Goal: Task Accomplishment & Management: Use online tool/utility

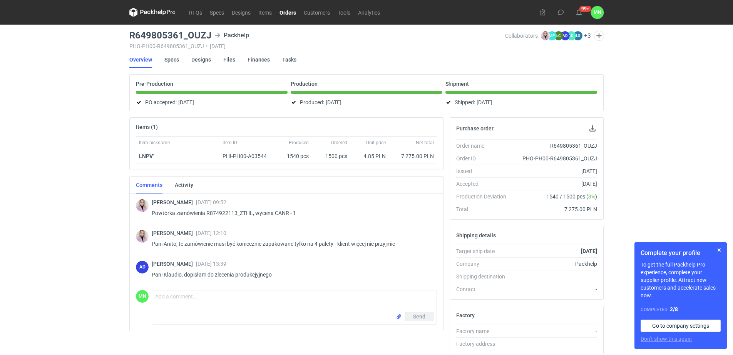
click at [292, 11] on link "Orders" at bounding box center [288, 12] width 24 height 9
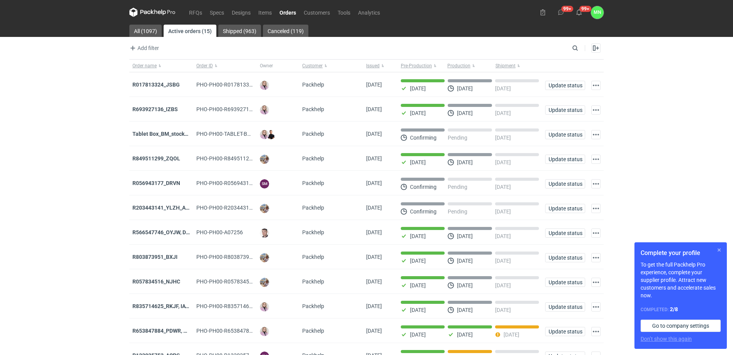
click at [718, 250] on button "button" at bounding box center [718, 250] width 9 height 9
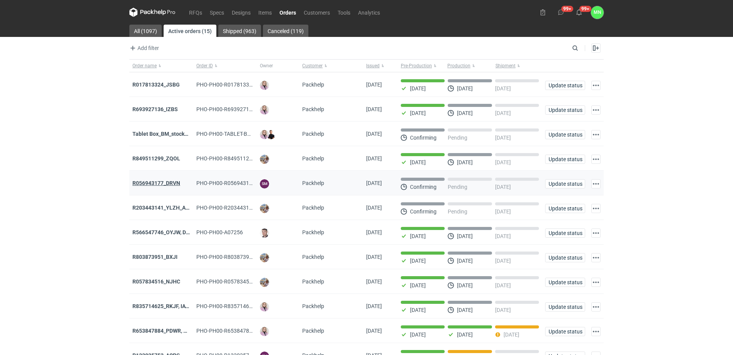
click at [146, 186] on strong "R056943177_DRVN" at bounding box center [156, 183] width 48 height 6
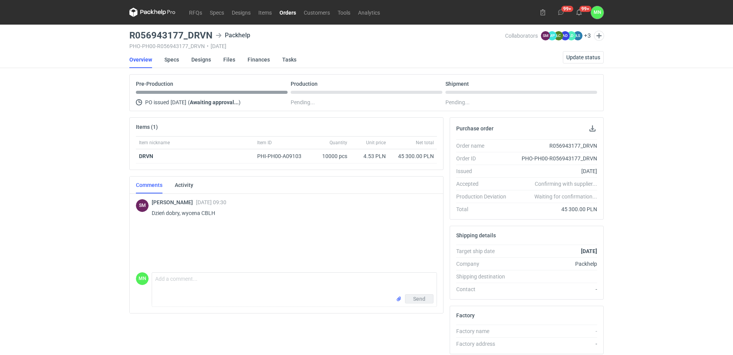
click at [282, 14] on link "Orders" at bounding box center [288, 12] width 24 height 9
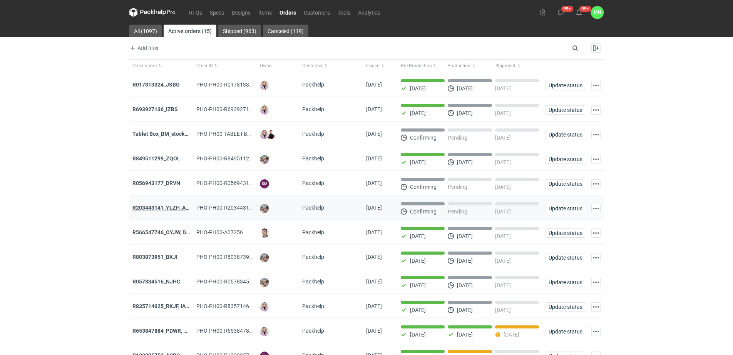
click at [154, 209] on strong "R203443141_YLZH_AHYW" at bounding box center [164, 208] width 65 height 6
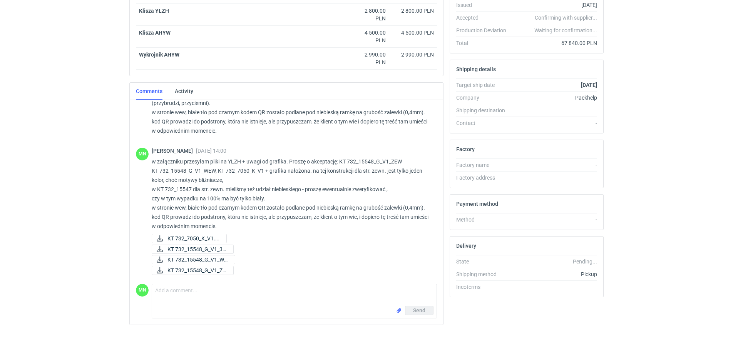
scroll to position [175, 0]
click at [187, 295] on textarea "Comment message" at bounding box center [294, 295] width 284 height 22
type textarea "Dzień dobry [PERSON_NAME], mamy akceptację plików"
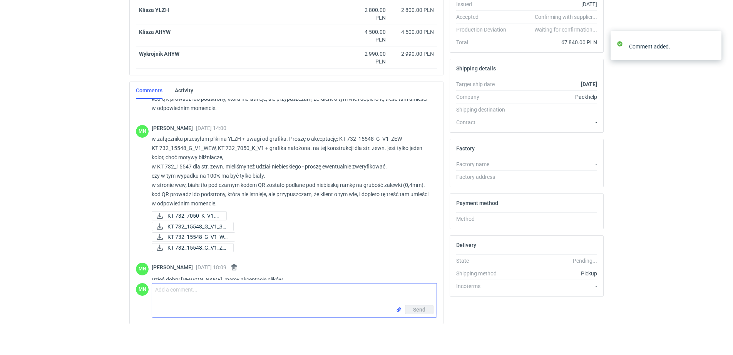
scroll to position [594, 0]
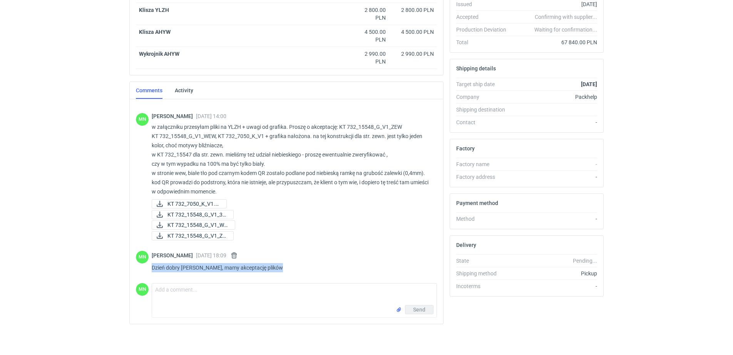
drag, startPoint x: 277, startPoint y: 269, endPoint x: 148, endPoint y: 272, distance: 129.3
click at [148, 272] on div "MN [PERSON_NAME] [DATE] 18:09 Dzień dobry [PERSON_NAME], mamy akceptację plików" at bounding box center [286, 263] width 301 height 34
copy p "Dzień dobry [PERSON_NAME], mamy akceptację plików"
click at [239, 254] on button "button" at bounding box center [233, 255] width 9 height 9
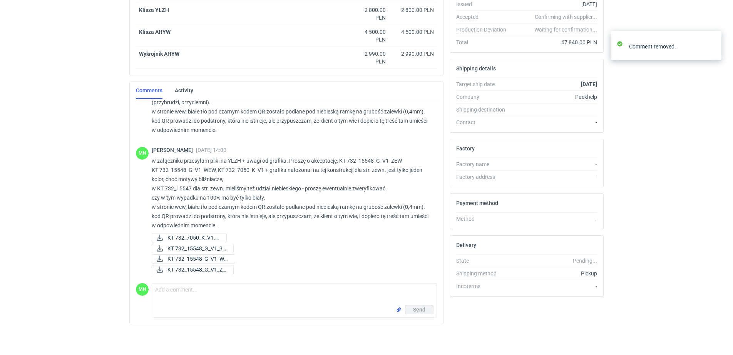
scroll to position [560, 0]
drag, startPoint x: 258, startPoint y: 254, endPoint x: 221, endPoint y: 289, distance: 50.9
click at [221, 289] on textarea "Comment message" at bounding box center [294, 295] width 284 height 22
paste textarea "Dzień dobry [PERSON_NAME], mamy akceptację plików"
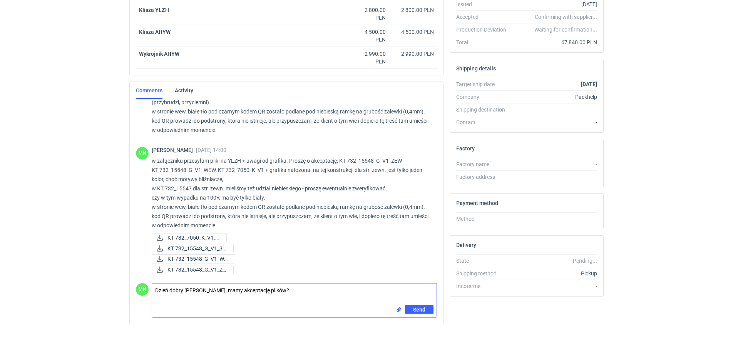
type textarea "Dzień dobry [PERSON_NAME], mamy akceptację plików?"
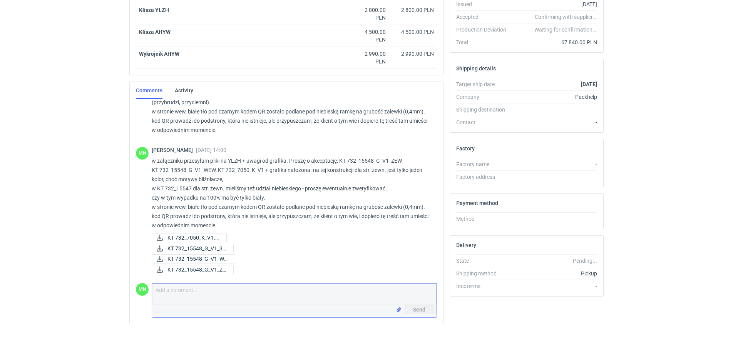
scroll to position [594, 0]
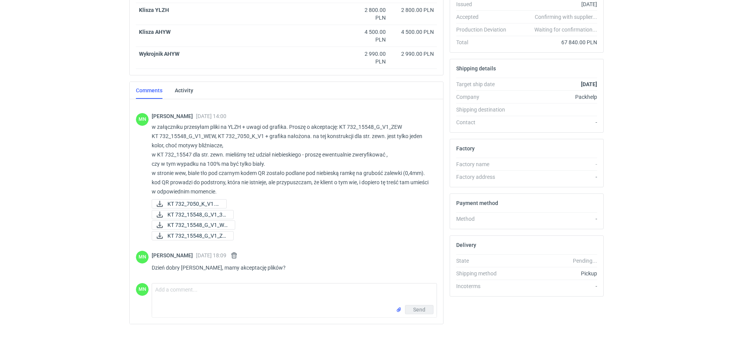
click at [99, 180] on html "RFQs Specs Designs Items Orders Customers Tools Analytics 99+ 99+ MN [PERSON_NA…" at bounding box center [366, 2] width 733 height 355
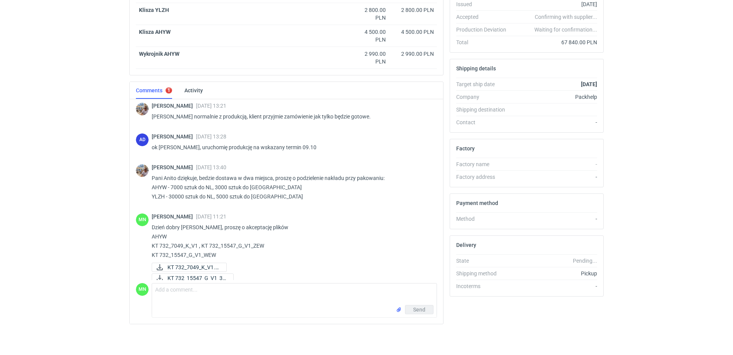
scroll to position [0, 0]
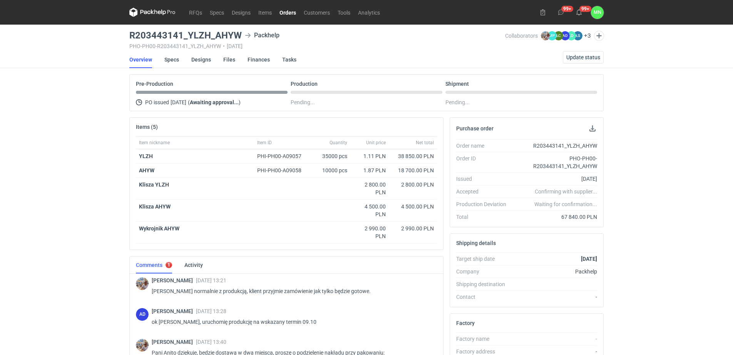
click at [187, 17] on nav "RFQs Specs Designs Items Orders Customers Tools Analytics" at bounding box center [256, 12] width 254 height 25
click at [194, 12] on link "RFQs" at bounding box center [195, 12] width 21 height 9
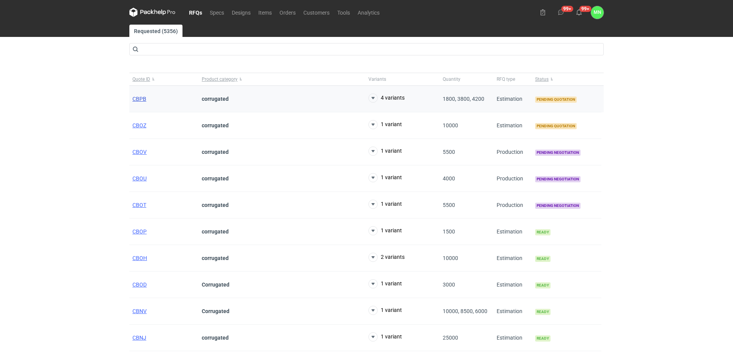
click at [139, 97] on span "CBPB" at bounding box center [139, 99] width 14 height 6
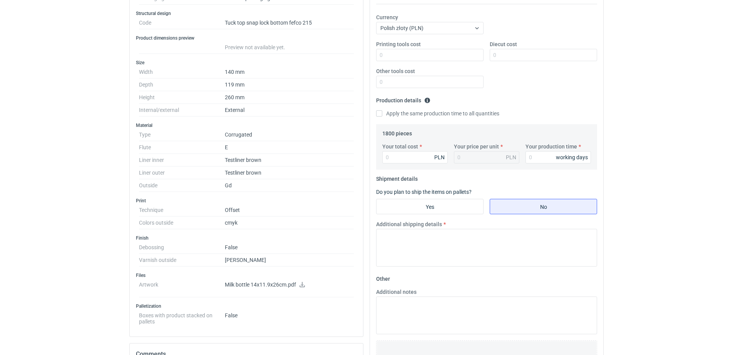
scroll to position [144, 0]
click at [302, 282] on icon at bounding box center [301, 283] width 5 height 5
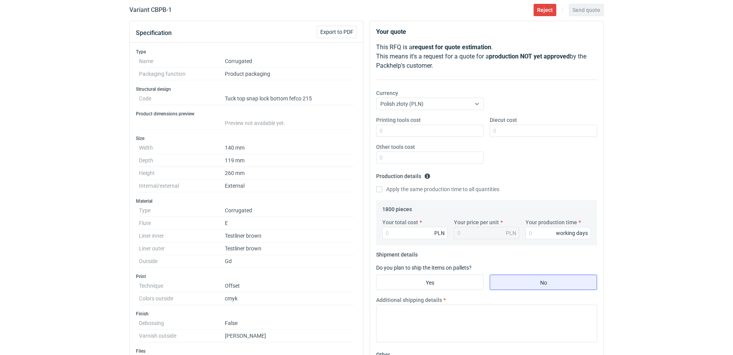
scroll to position [0, 0]
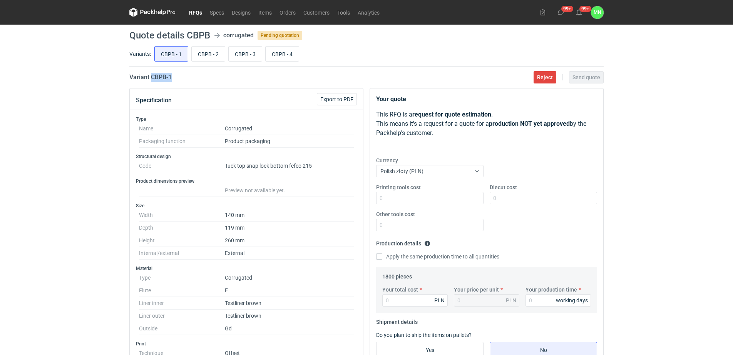
drag, startPoint x: 190, startPoint y: 77, endPoint x: 150, endPoint y: 79, distance: 40.4
click at [150, 79] on div "Variant CBPB - 1 Reject Send quote" at bounding box center [366, 77] width 474 height 9
copy h2 "CBPB - 1"
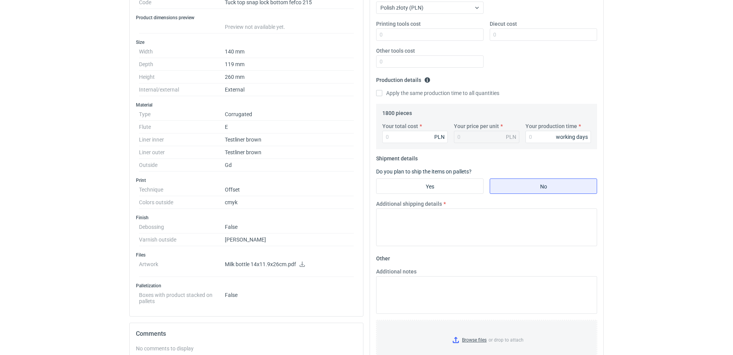
scroll to position [192, 0]
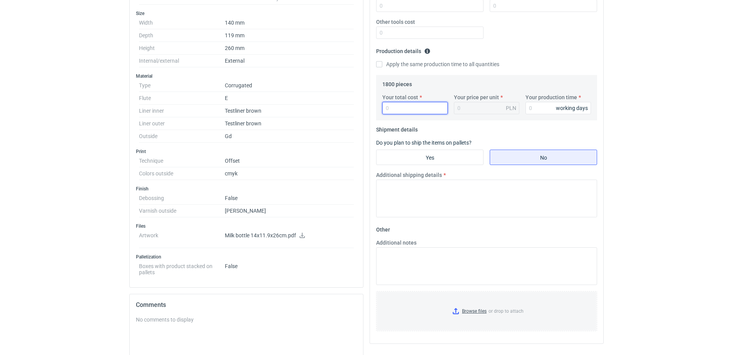
click at [415, 107] on input "Your total cost" at bounding box center [414, 108] width 65 height 12
type input "6228"
type input "3.46"
type input "12"
click at [513, 9] on input "Diecut cost" at bounding box center [542, 6] width 107 height 12
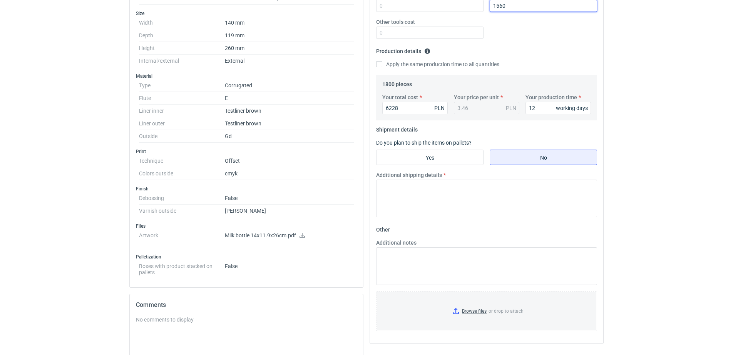
type input "1560"
click at [423, 157] on input "Yes" at bounding box center [429, 157] width 107 height 15
radio input "true"
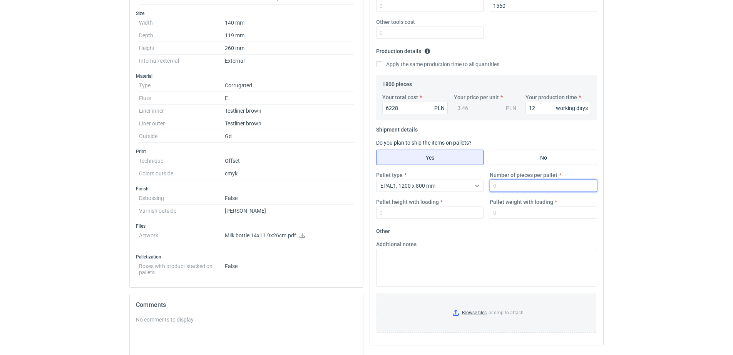
click at [521, 184] on input "Number of pieces per pallet" at bounding box center [542, 186] width 107 height 12
type input "4125"
type input "1800"
click at [535, 211] on input "Pallet weight with loading" at bounding box center [542, 213] width 107 height 12
type input "860"
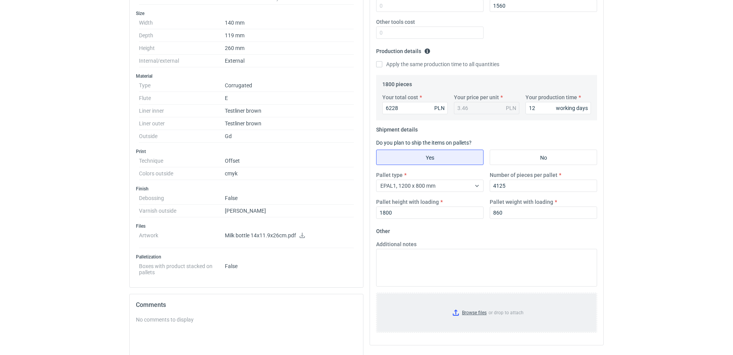
click at [480, 312] on input "Browse files or drop to attach" at bounding box center [486, 313] width 219 height 38
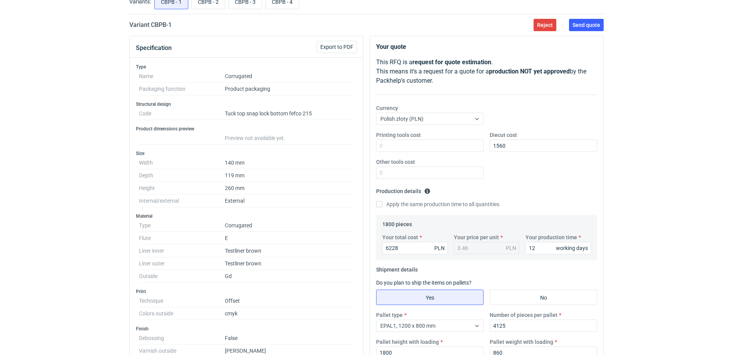
scroll to position [48, 0]
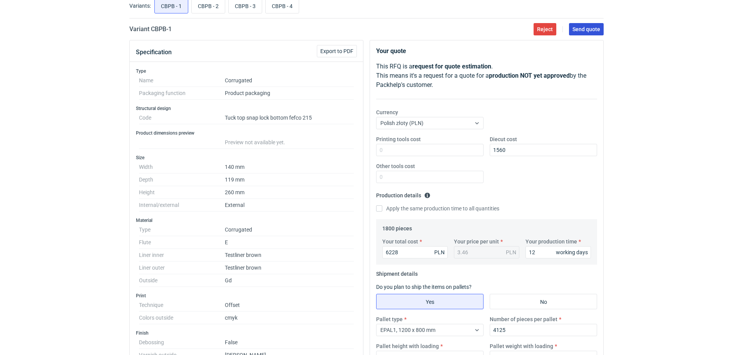
click at [591, 32] on span "Send quote" at bounding box center [586, 29] width 28 height 5
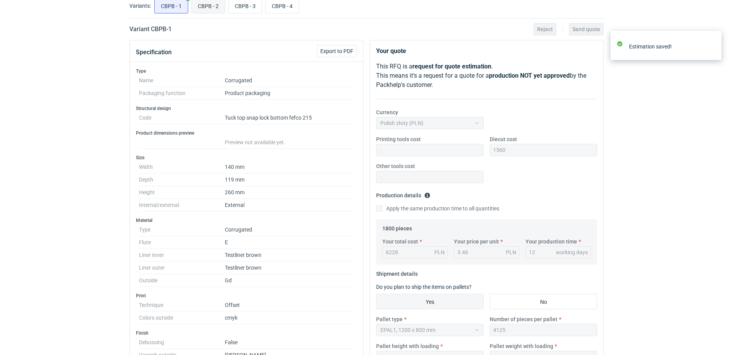
click at [199, 9] on input "CBPB - 2" at bounding box center [208, 5] width 33 height 15
radio input "true"
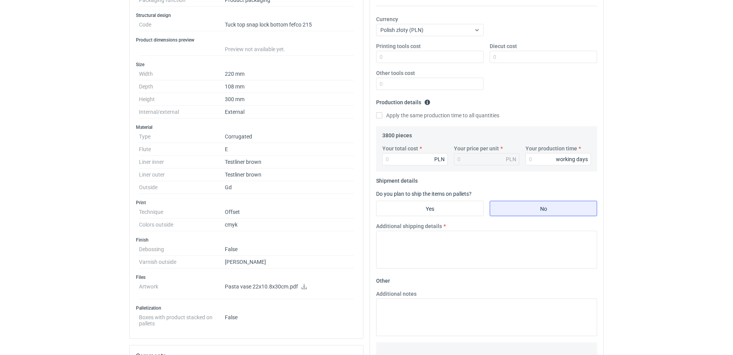
scroll to position [144, 0]
